Goal: Task Accomplishment & Management: Manage account settings

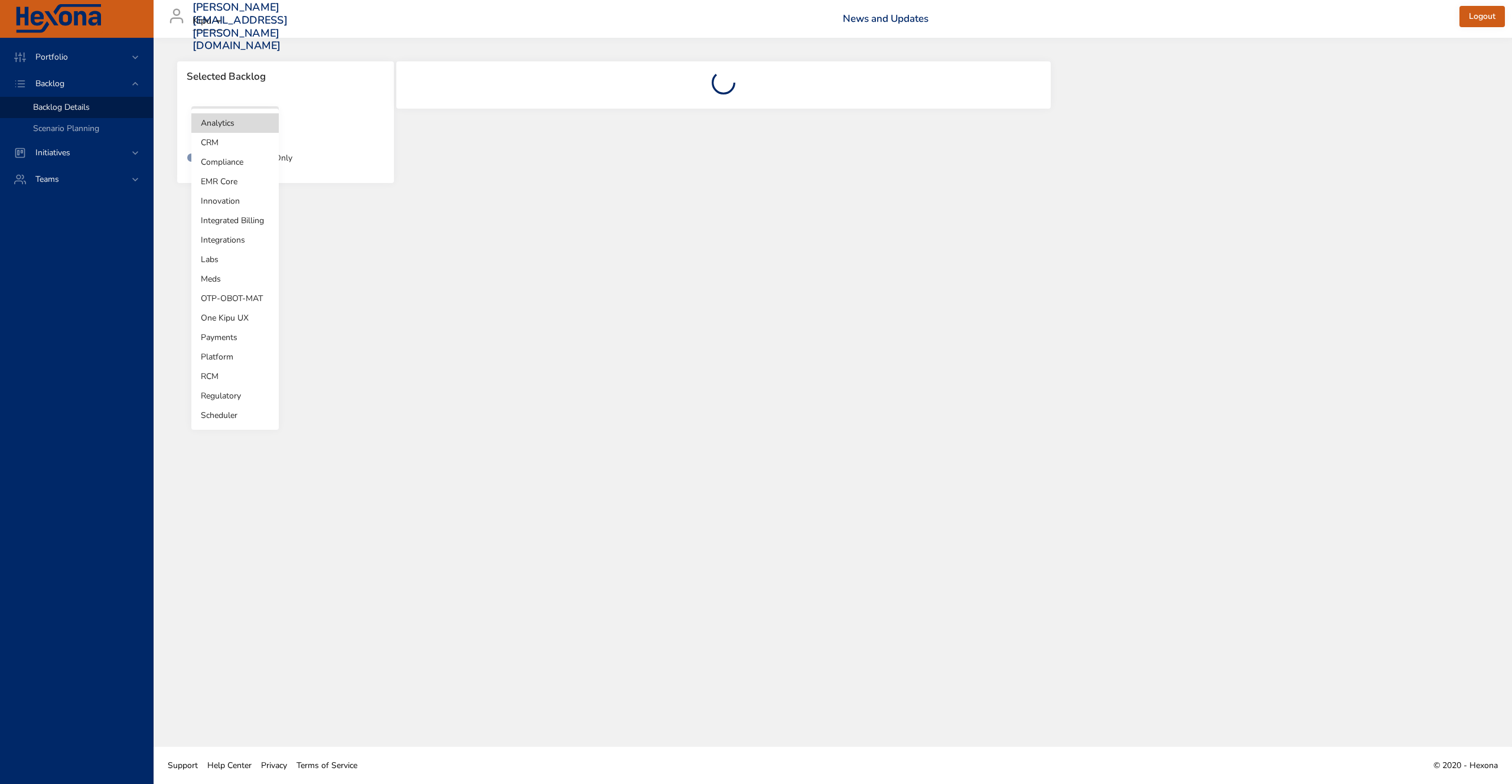
click at [243, 127] on body "Portfolio Backlog Backlog Details Scenario Planning Initiatives Teams [PERSON_N…" at bounding box center [756, 392] width 1512 height 784
click at [220, 186] on li "EMR Core" at bounding box center [235, 181] width 88 height 20
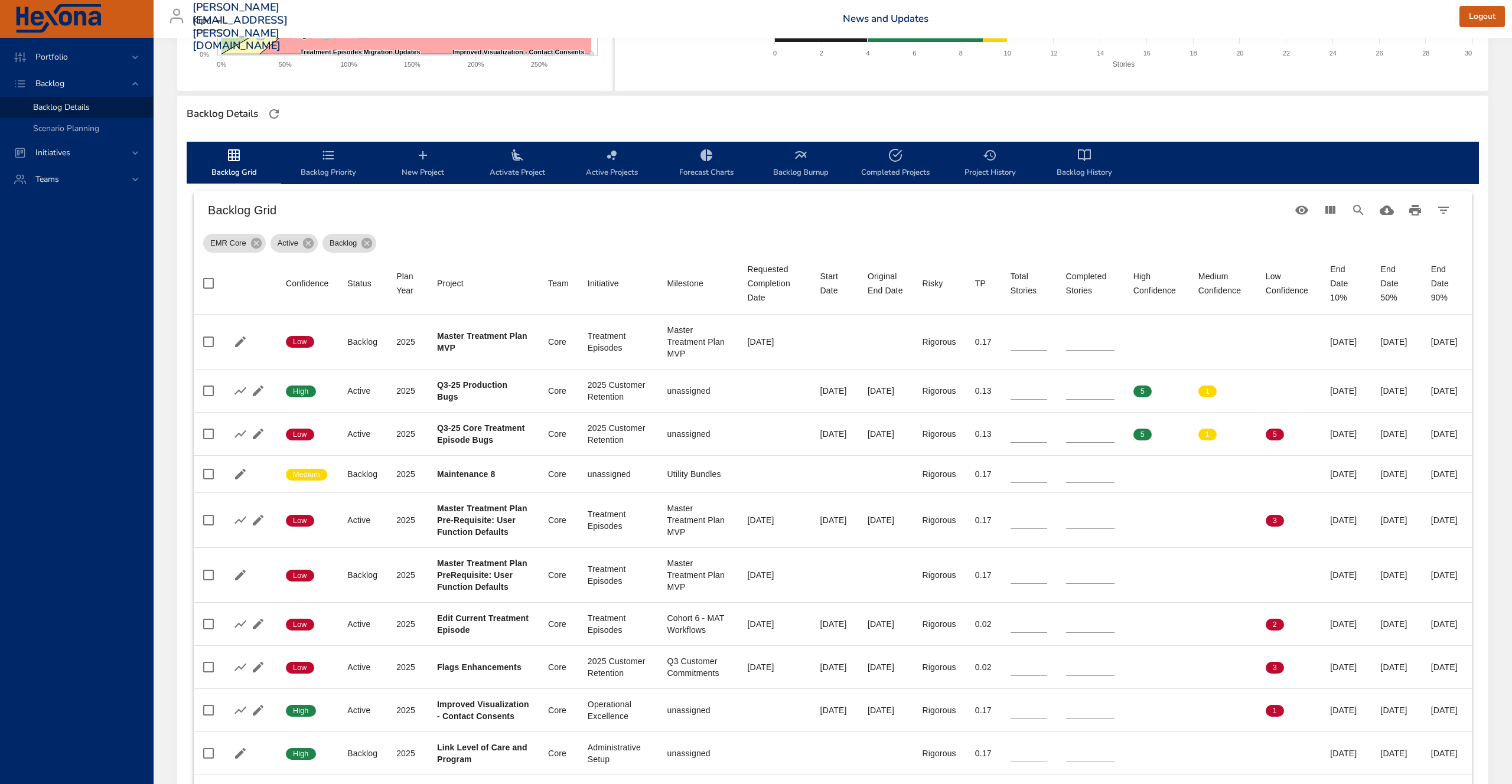
scroll to position [268, 0]
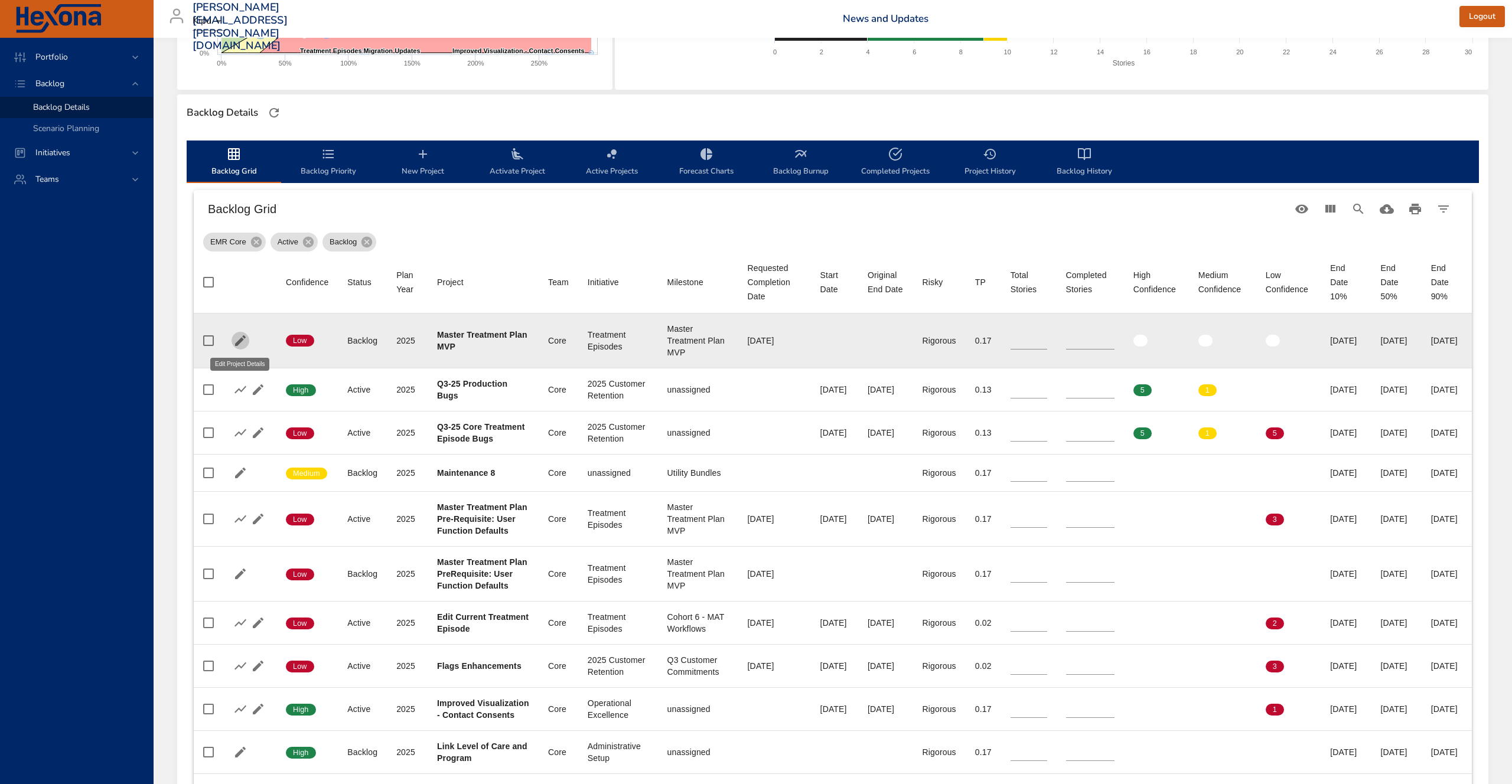
click at [239, 334] on button "button" at bounding box center [240, 341] width 17 height 17
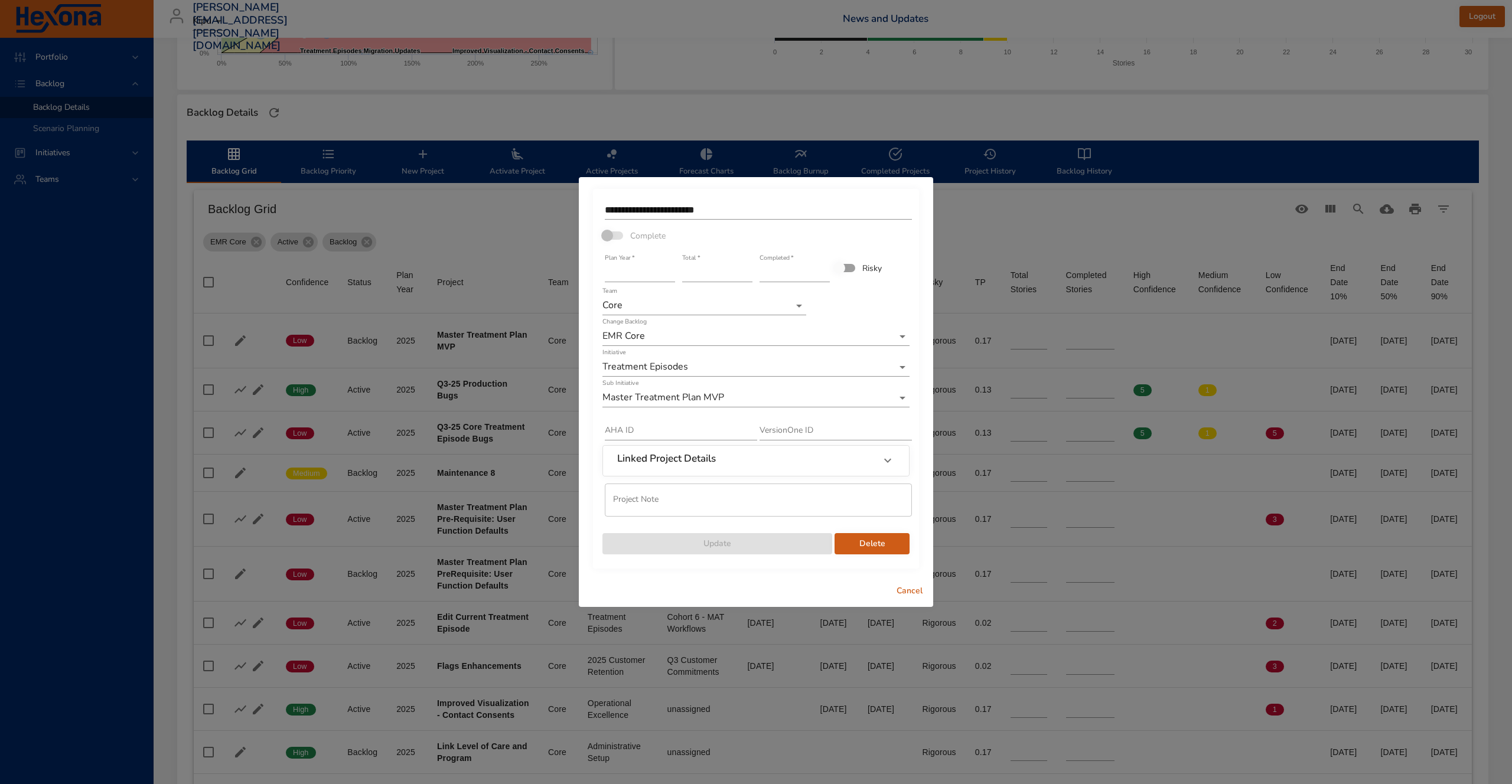
click at [786, 305] on body "Portfolio Backlog Backlog Details Scenario Planning Initiatives Teams [PERSON_N…" at bounding box center [756, 124] width 1512 height 784
click at [843, 307] on div at bounding box center [756, 392] width 1512 height 784
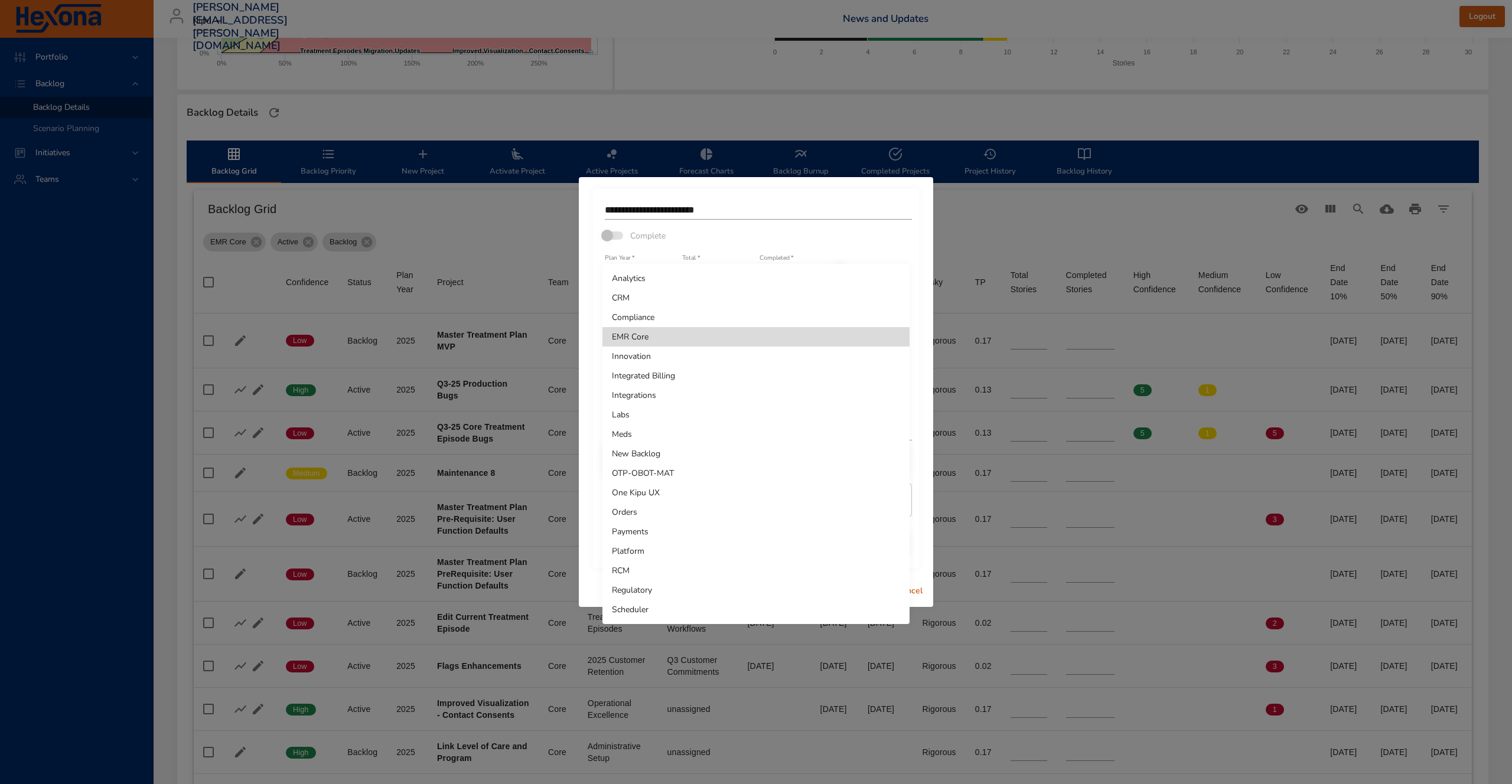
click at [808, 346] on body "Portfolio Backlog Backlog Details Scenario Planning Initiatives Teams [PERSON_N…" at bounding box center [756, 124] width 1512 height 784
click at [833, 217] on div at bounding box center [756, 392] width 1512 height 784
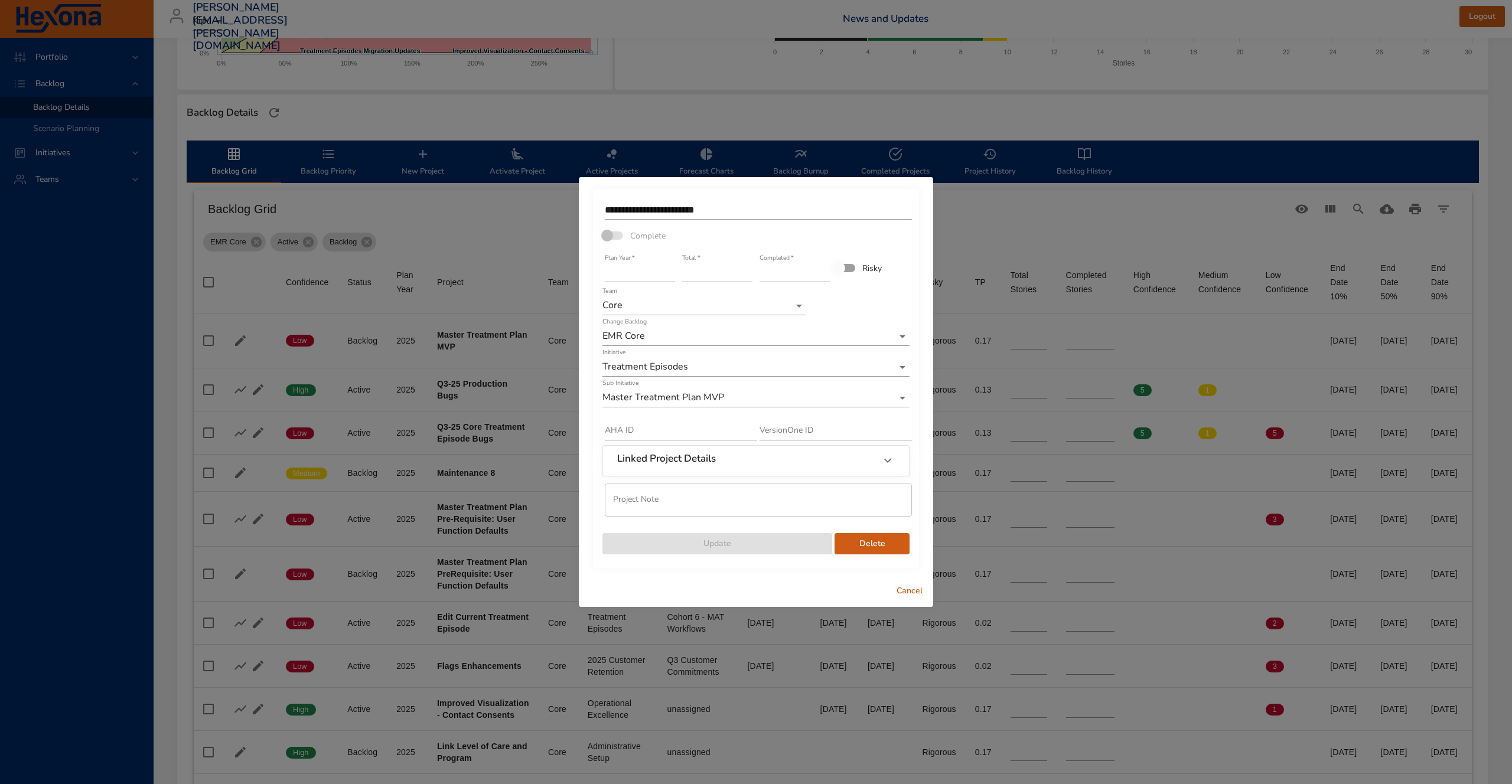
click at [730, 326] on div "Change Backlog EMR Core" at bounding box center [756, 332] width 307 height 28
click at [722, 335] on body "Portfolio Backlog Backlog Details Scenario Planning Initiatives Teams [PERSON_N…" at bounding box center [756, 124] width 1512 height 784
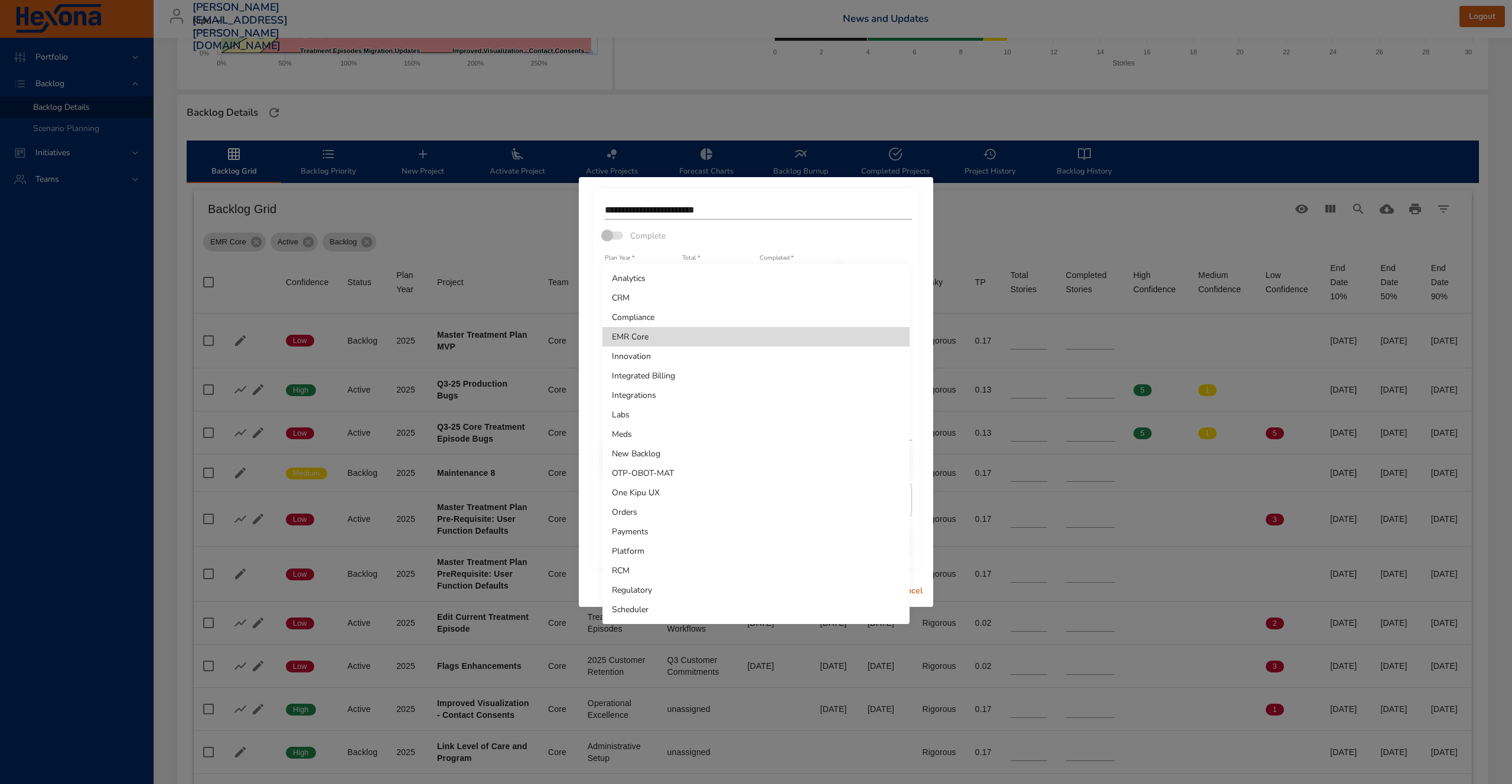
click at [892, 238] on div at bounding box center [756, 392] width 1512 height 784
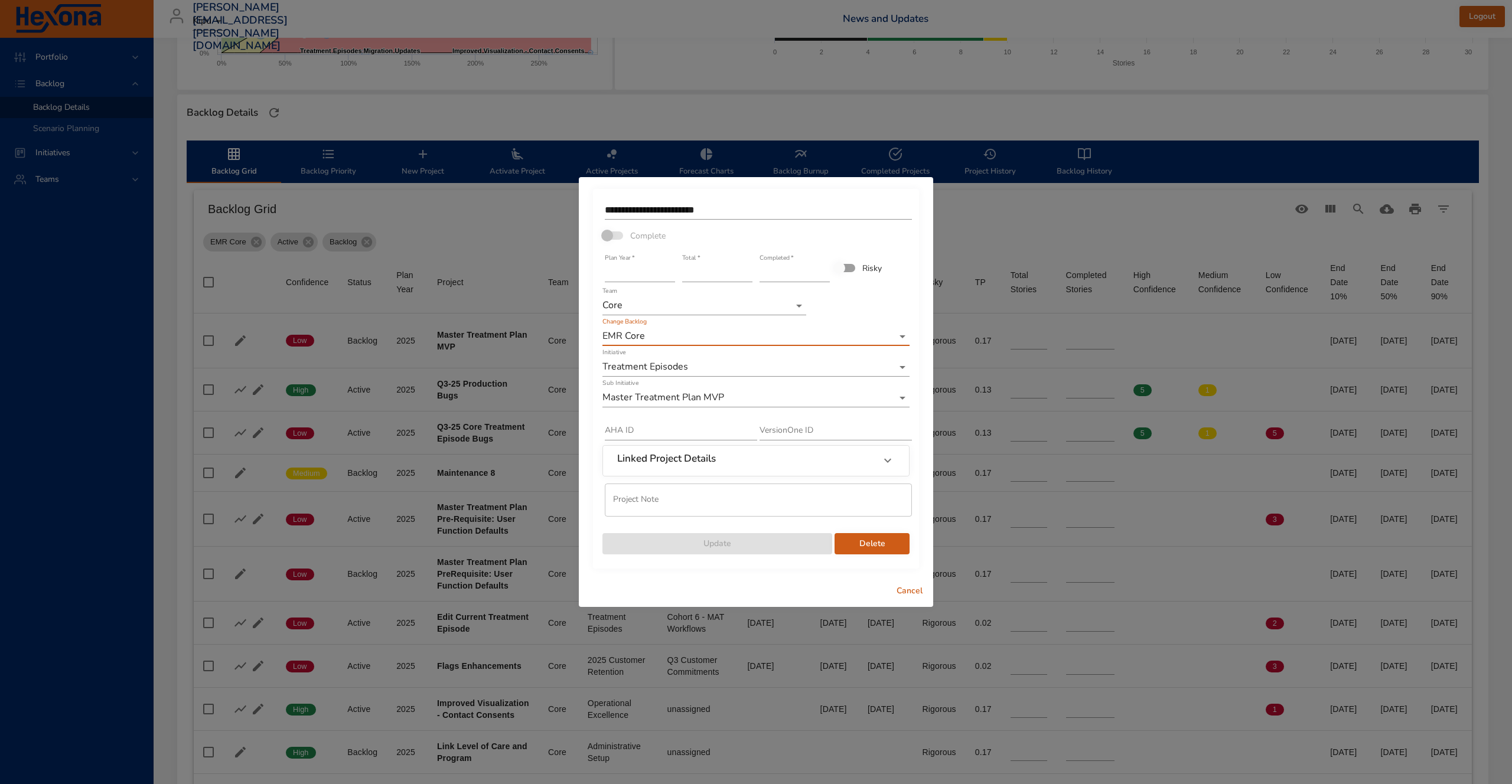
click at [664, 300] on body "Portfolio Backlog Backlog Details Scenario Planning Initiatives Teams [PERSON_N…" at bounding box center [756, 124] width 1512 height 784
click at [746, 575] on div at bounding box center [756, 392] width 1512 height 784
click at [922, 585] on span "Cancel" at bounding box center [910, 591] width 28 height 15
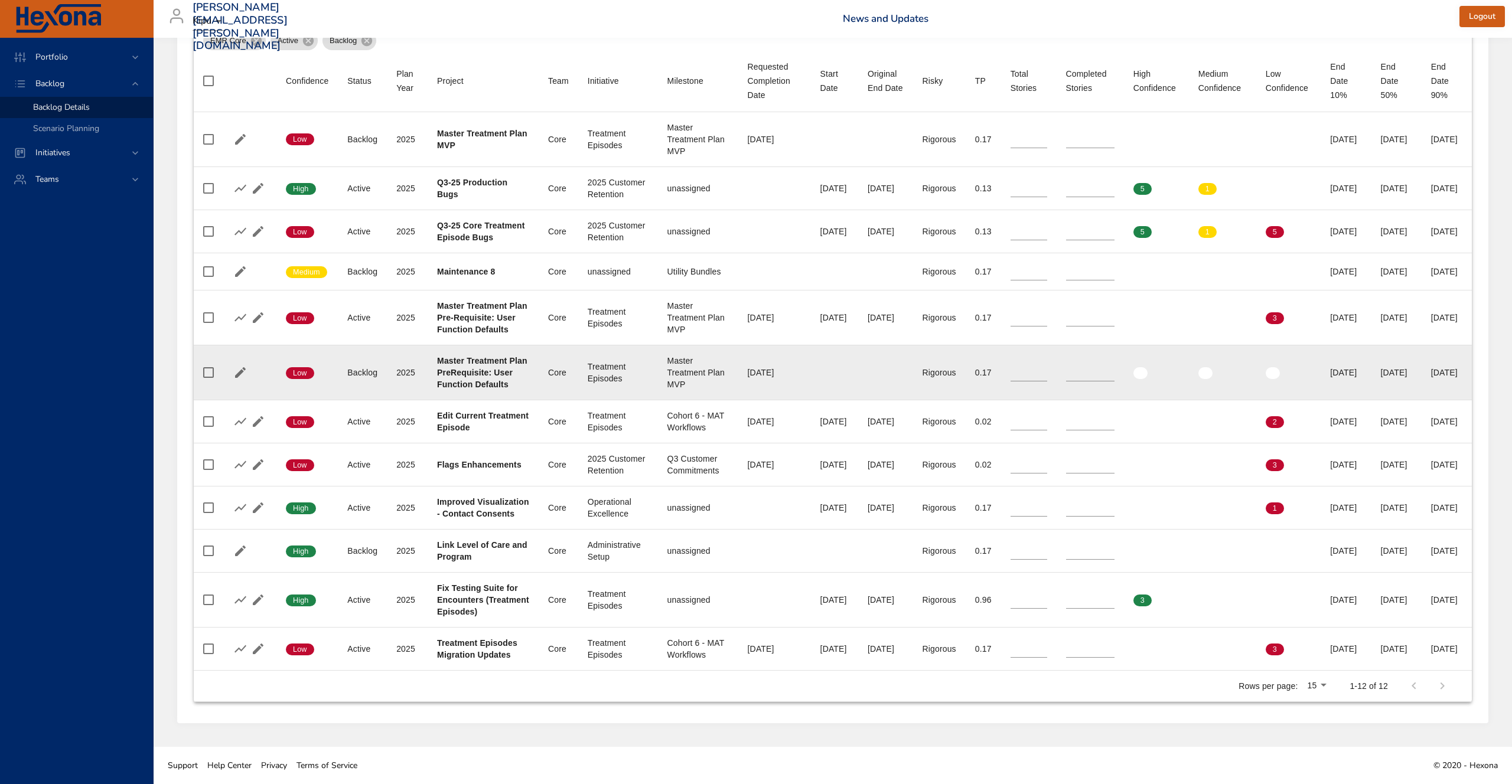
scroll to position [635, 0]
